Goal: Information Seeking & Learning: Learn about a topic

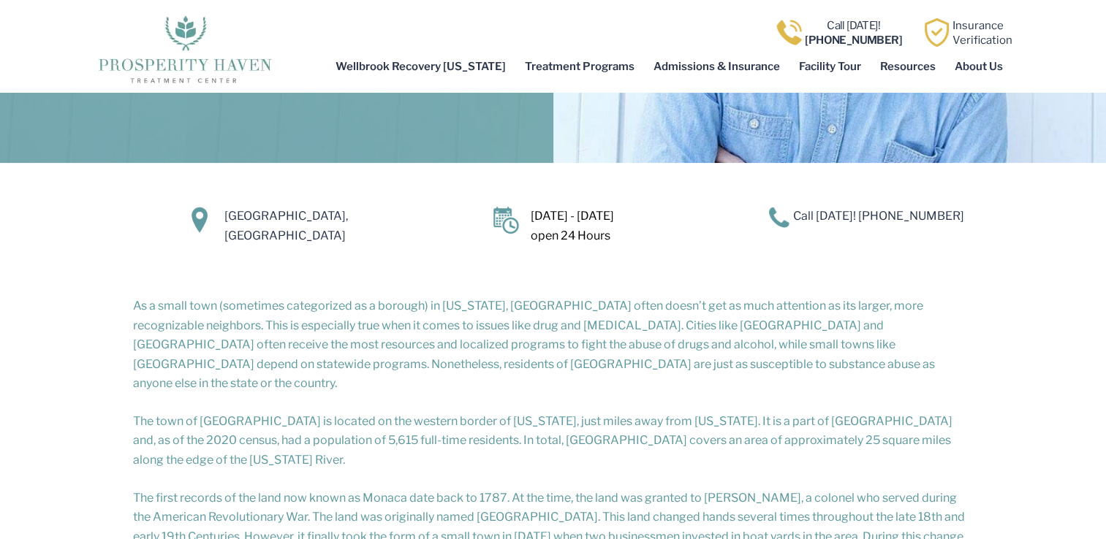
scroll to position [292, 0]
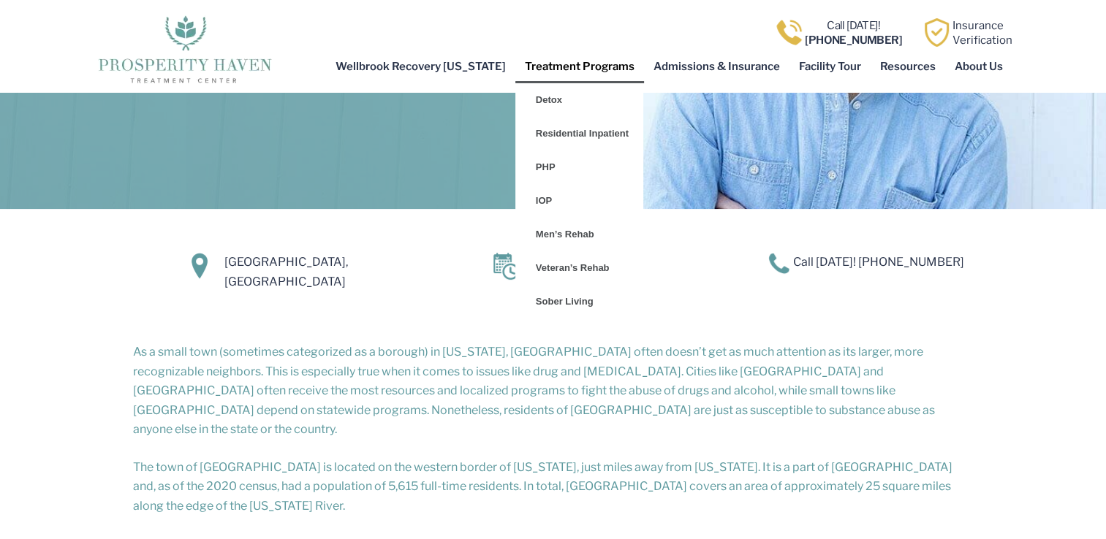
click at [550, 57] on link "Treatment Programs" at bounding box center [579, 67] width 129 height 34
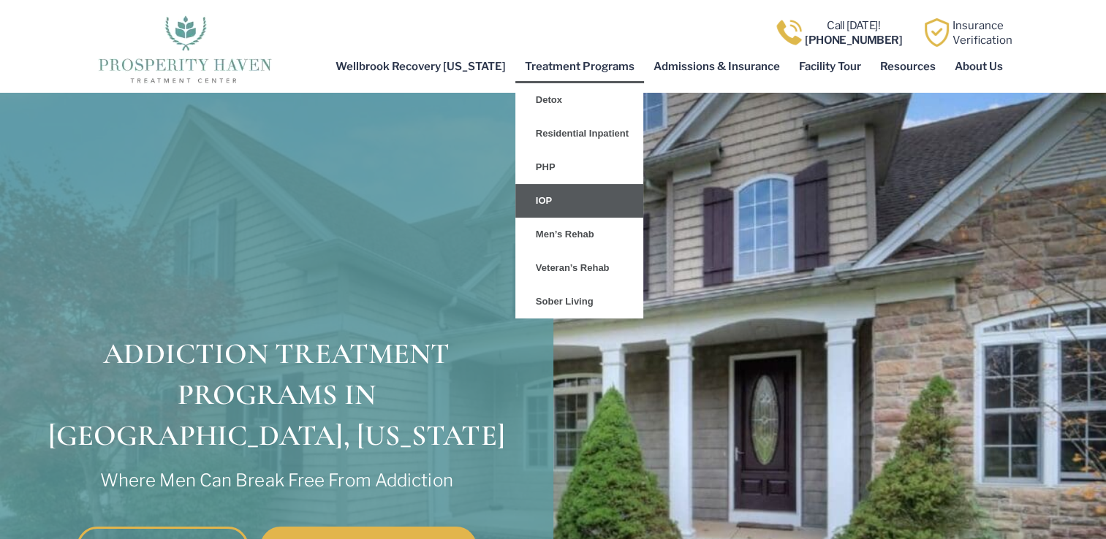
click at [581, 194] on link "IOP" at bounding box center [579, 201] width 128 height 34
